Goal: Book appointment/travel/reservation: Book appointment/travel/reservation

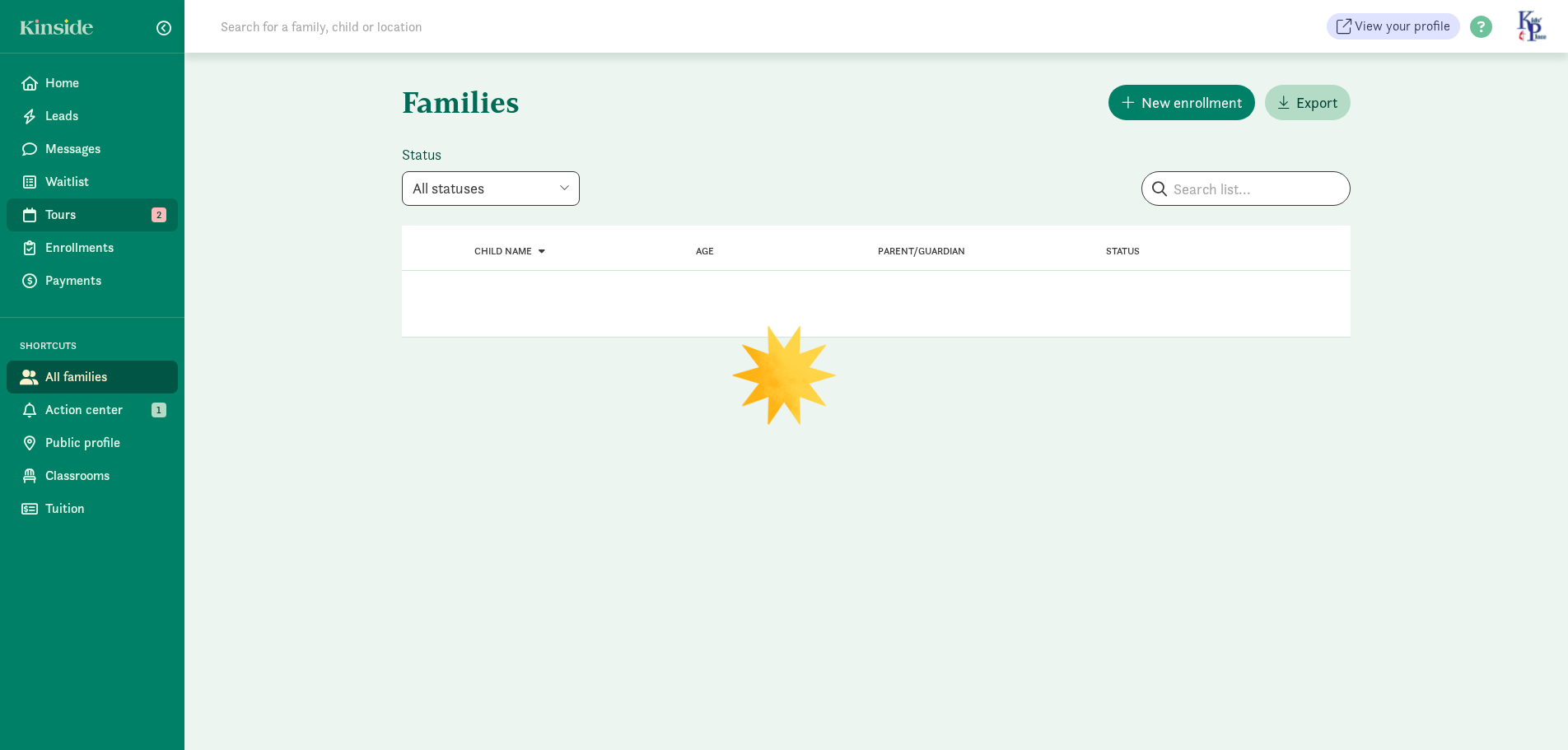
click at [89, 222] on span "Tours" at bounding box center [105, 215] width 120 height 20
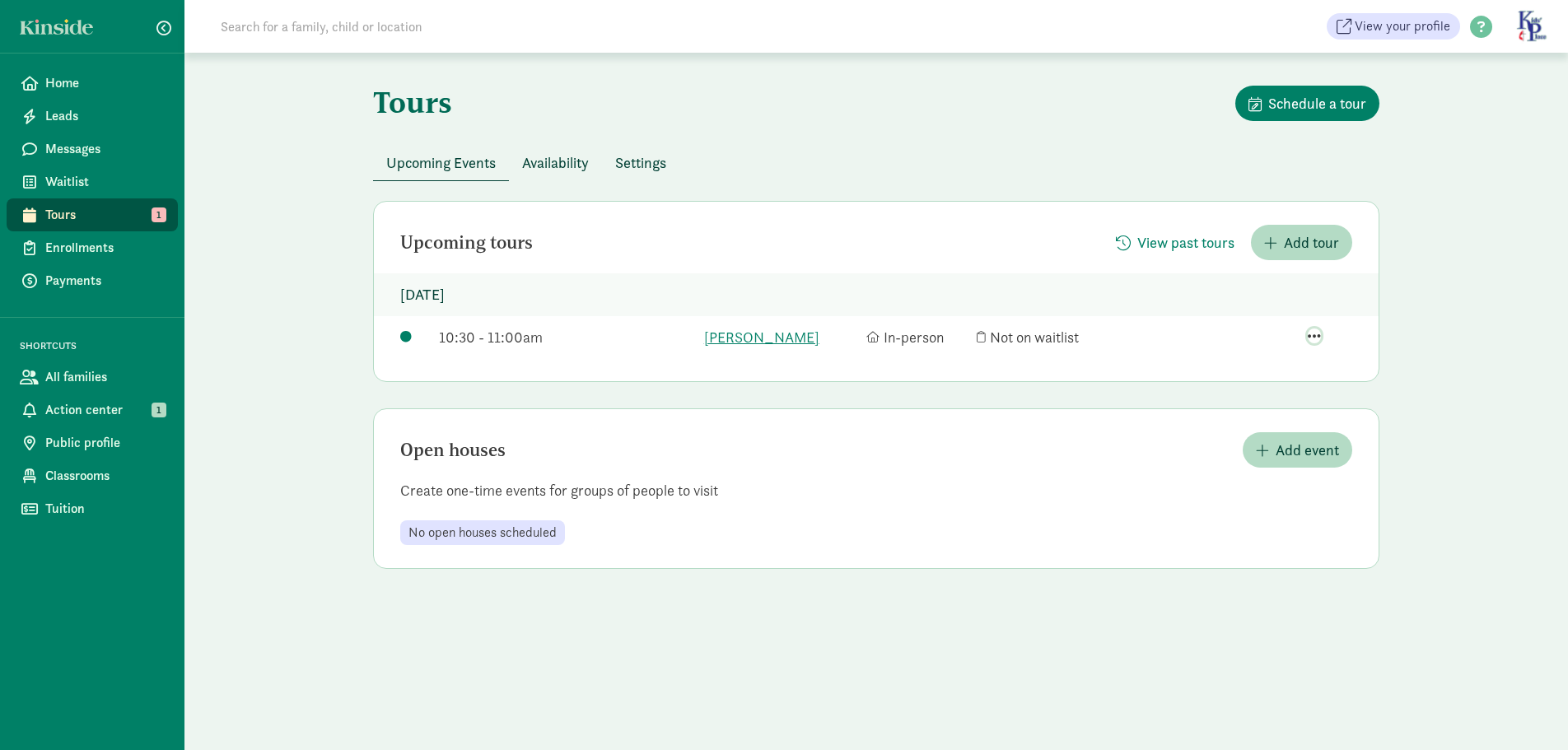
click at [1312, 336] on span "button" at bounding box center [1315, 336] width 13 height 15
click at [1268, 228] on div "Edit tour details" at bounding box center [1274, 239] width 127 height 23
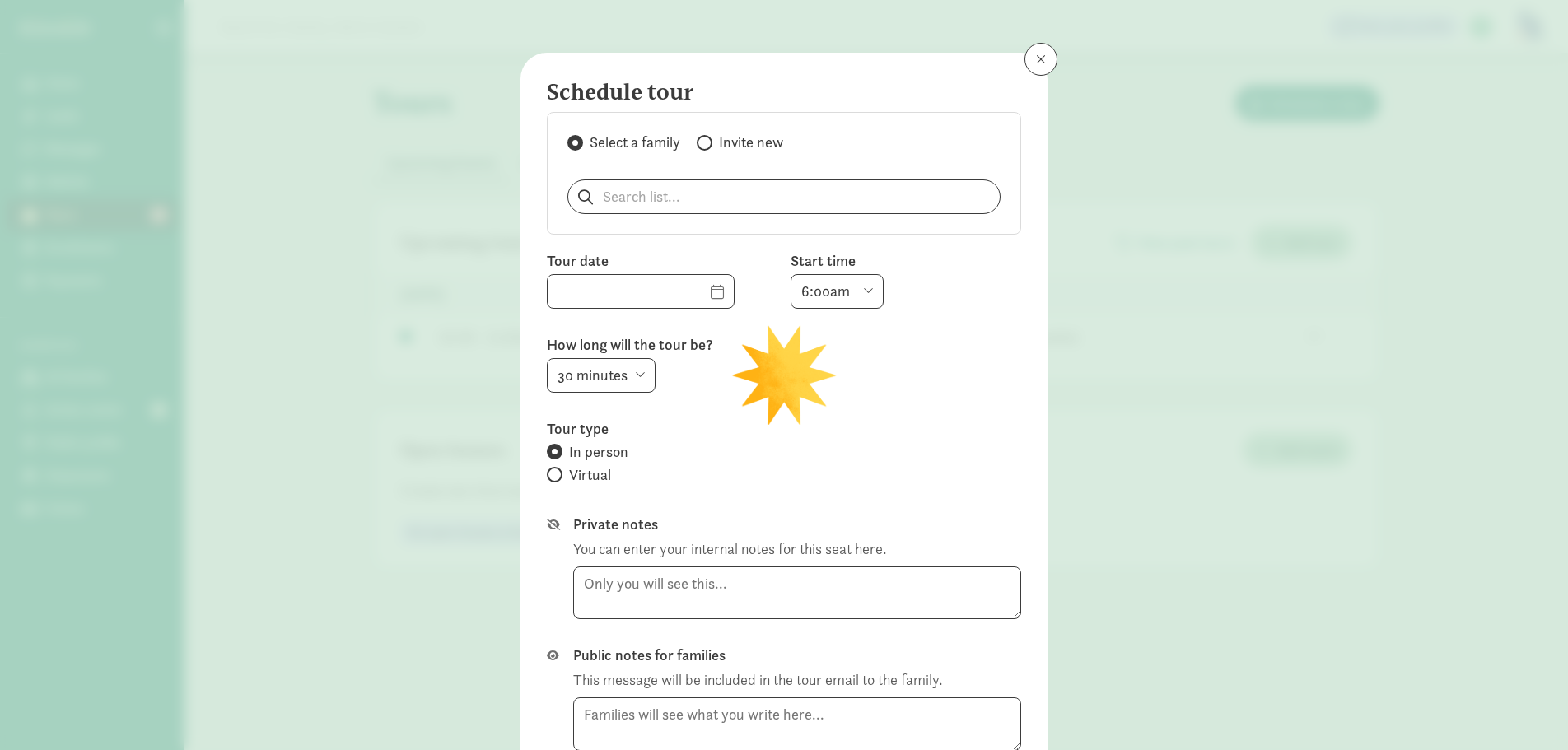
type input "[DATE]"
select select "10:30am"
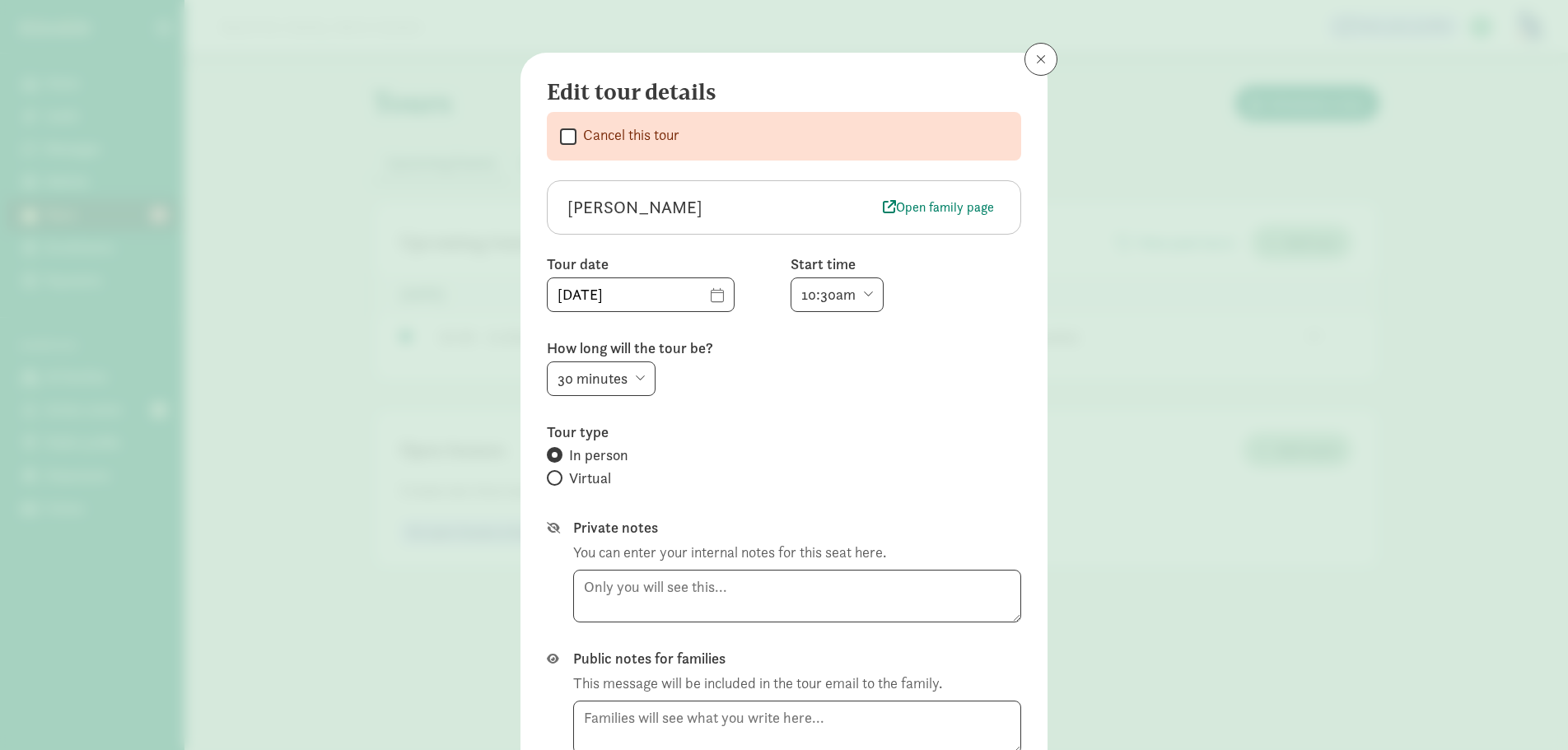
click at [560, 139] on input "Cancel this tour" at bounding box center [567, 137] width 16 height 23
checkbox input "true"
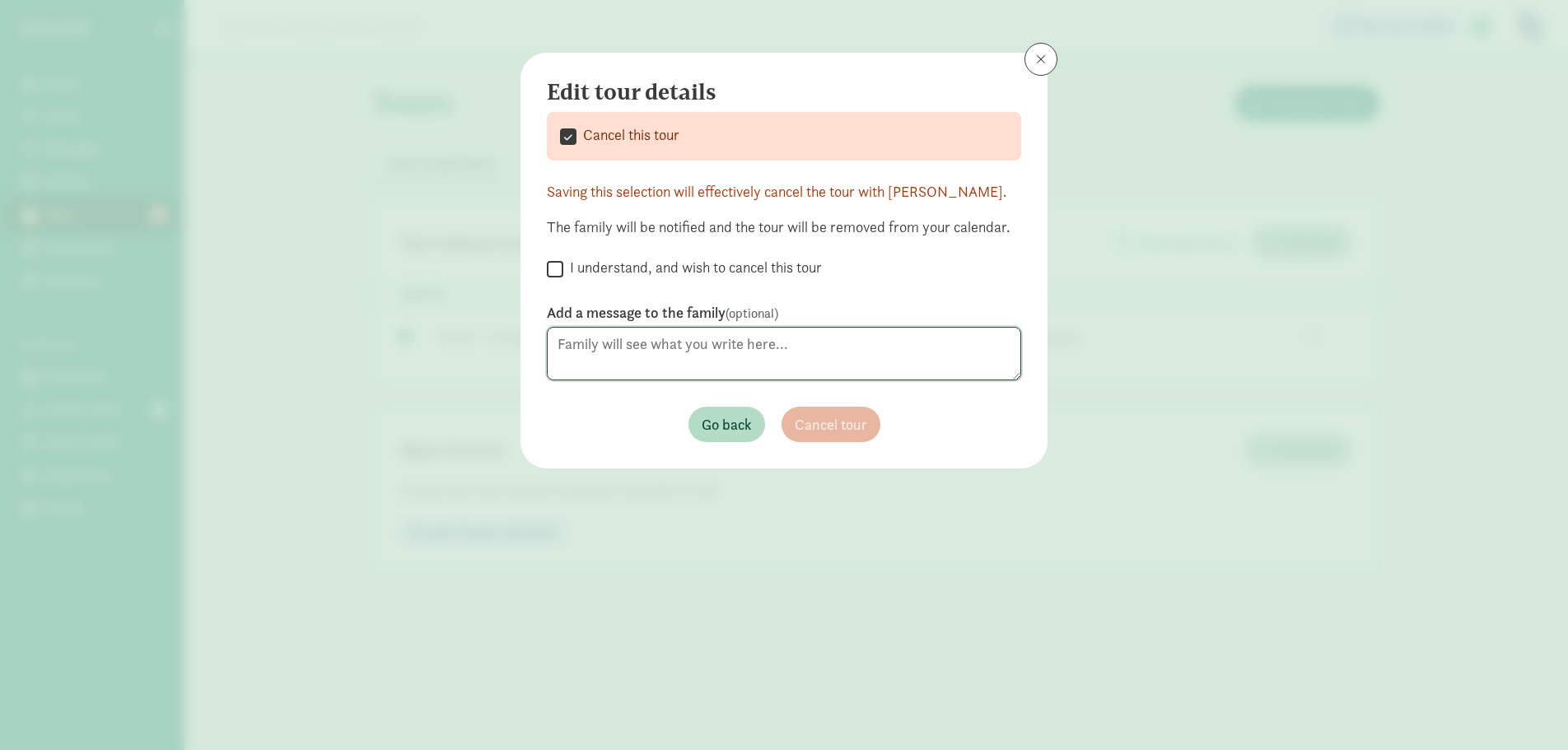
click at [564, 344] on textarea at bounding box center [783, 353] width 474 height 54
type textarea "Per request"
click at [554, 266] on input "I understand, and wish to cancel this tour" at bounding box center [554, 269] width 16 height 23
checkbox input "true"
drag, startPoint x: 822, startPoint y: 429, endPoint x: 811, endPoint y: 416, distance: 17.0
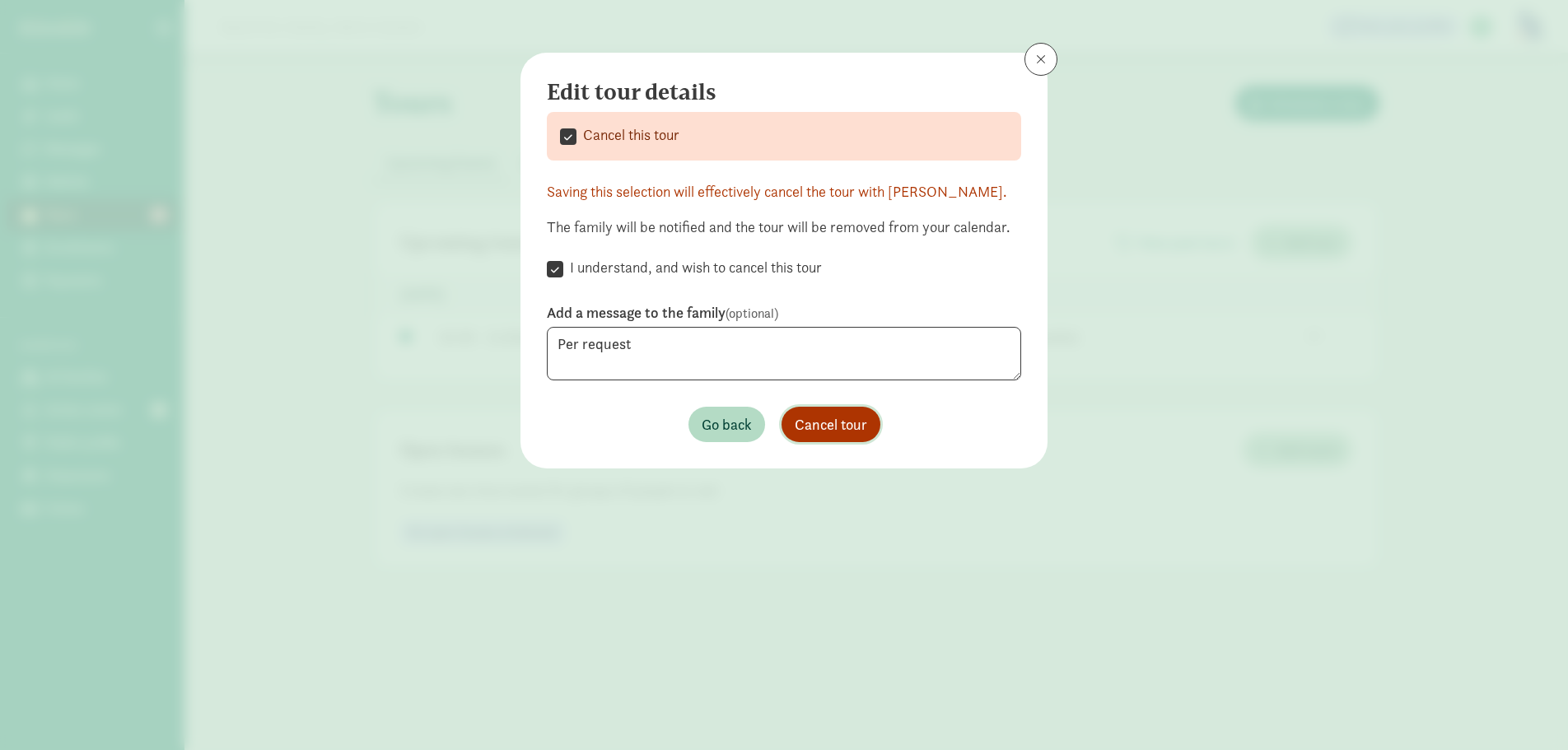
click at [821, 423] on span "Cancel tour" at bounding box center [830, 425] width 73 height 23
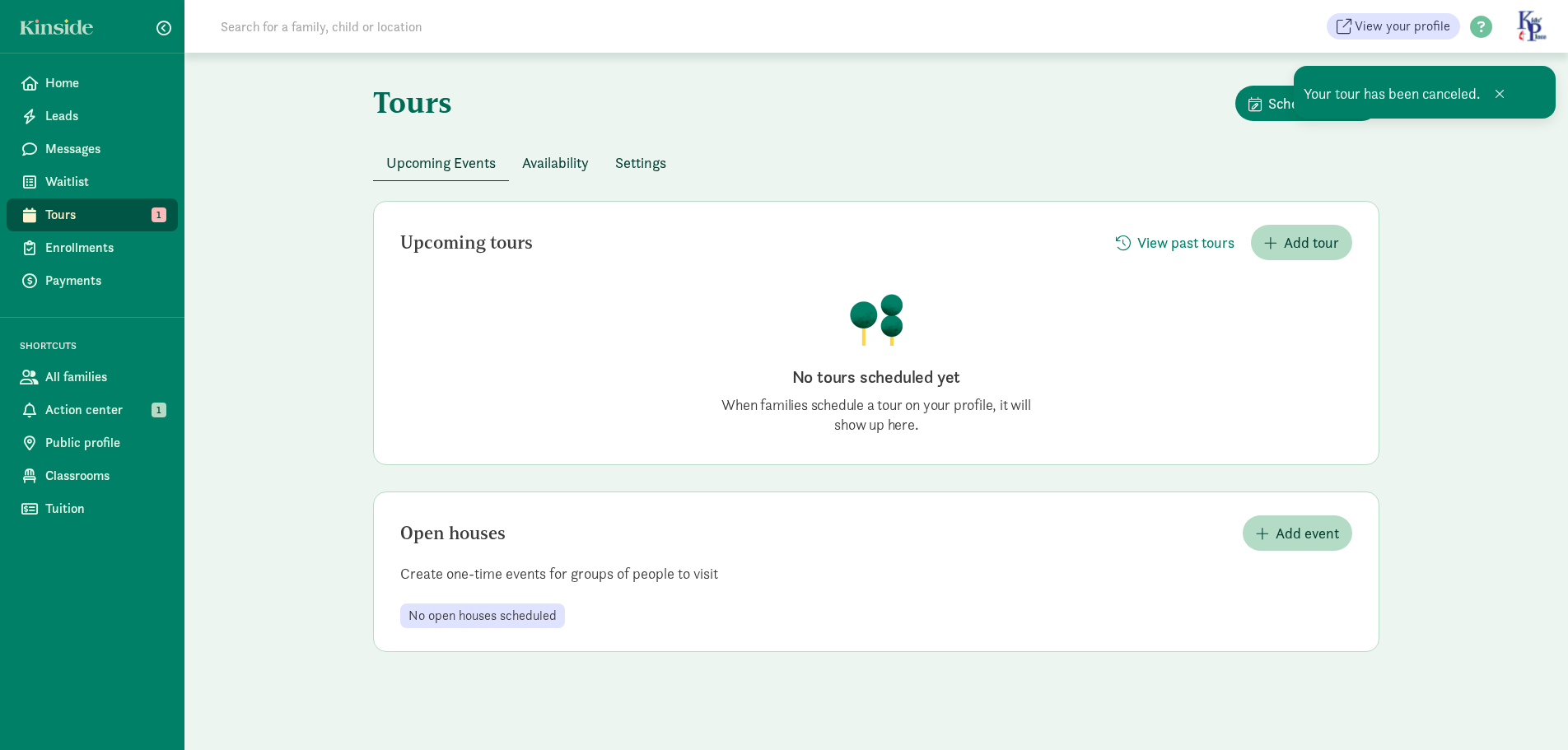
click at [550, 171] on span "Availability" at bounding box center [555, 163] width 67 height 23
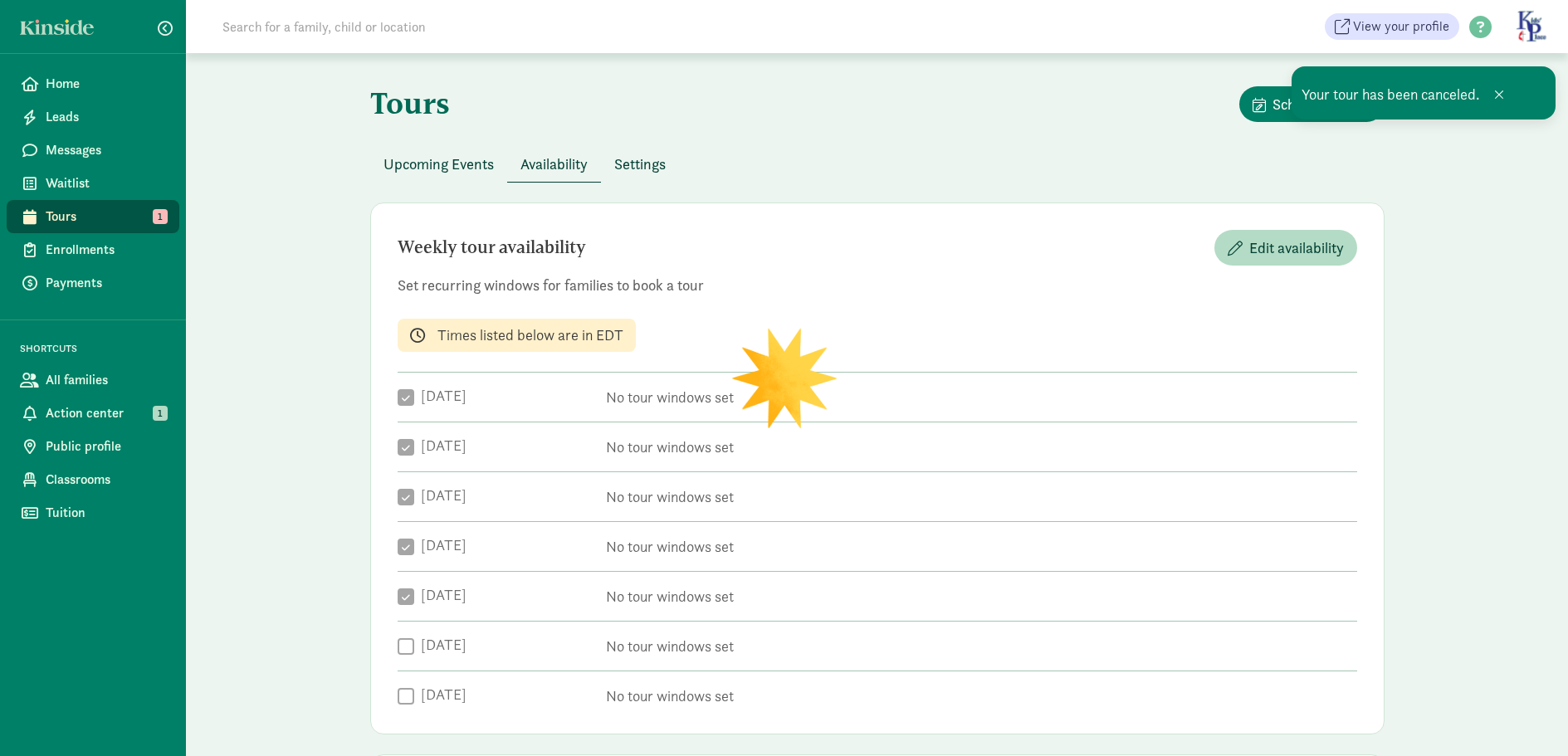
checkbox input "true"
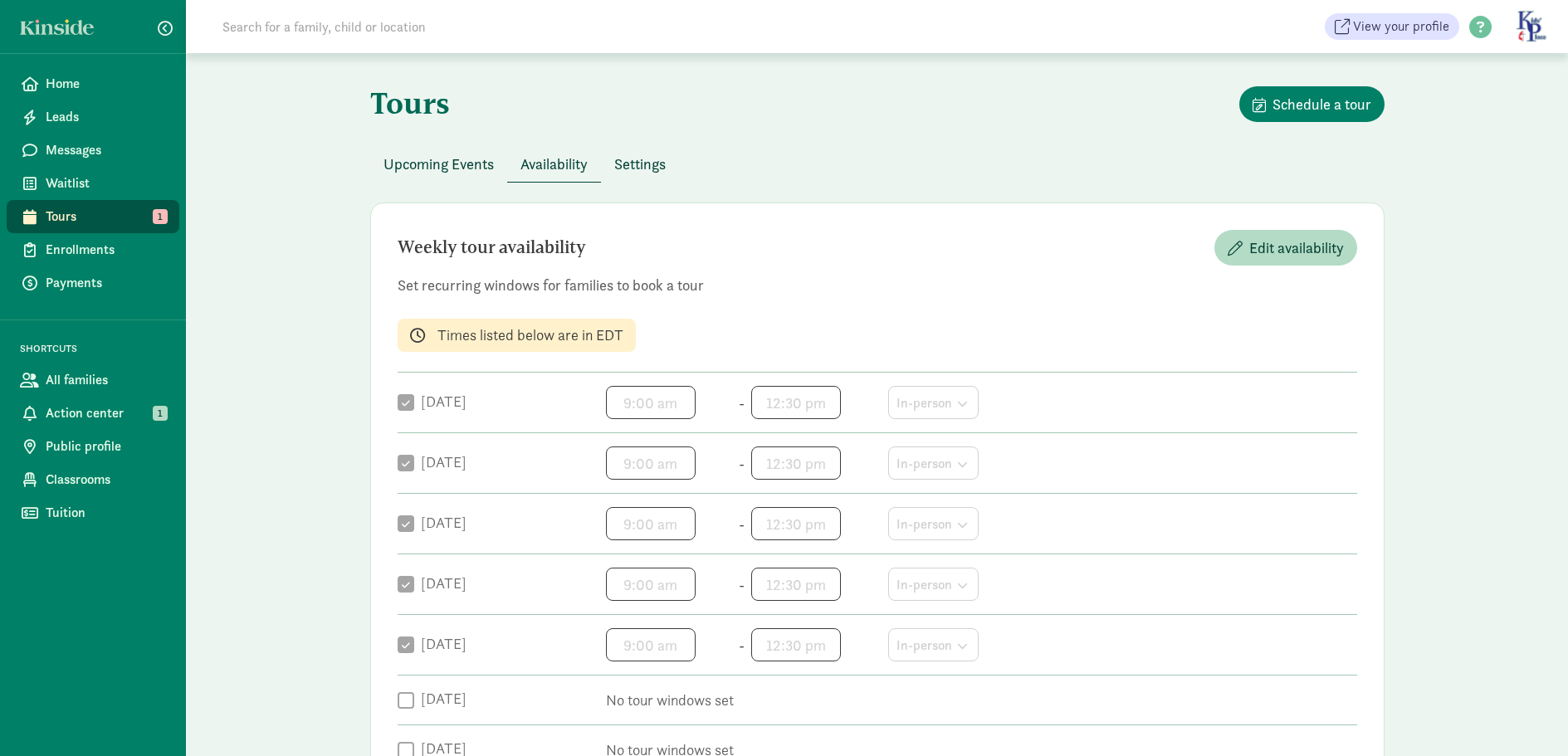
click at [96, 211] on span "Tours" at bounding box center [105, 217] width 121 height 20
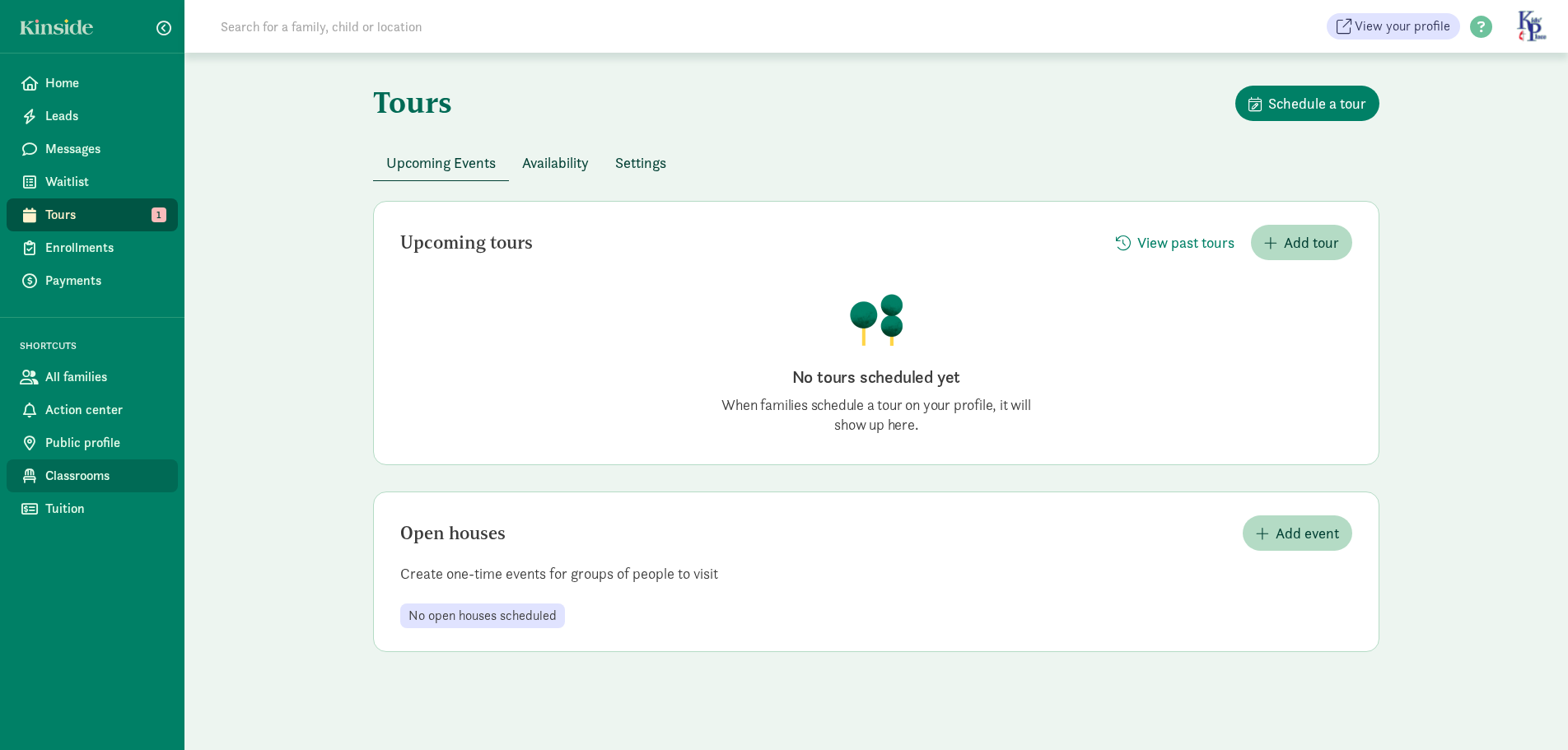
click at [74, 475] on span "Classrooms" at bounding box center [105, 476] width 120 height 20
